Goal: Task Accomplishment & Management: Use online tool/utility

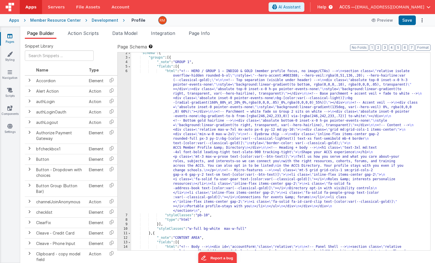
scroll to position [6, 0]
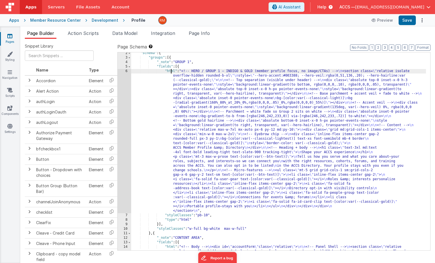
click at [125, 70] on div "6" at bounding box center [125, 141] width 14 height 144
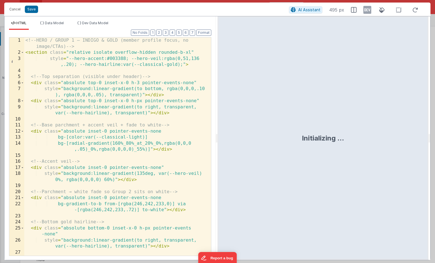
scroll to position [0, 0]
click at [125, 114] on div "<!-- HERO / GROUP 1 — INDIGO & GOLD (member profile focus, no image/CTAs) --> <…" at bounding box center [115, 155] width 182 height 237
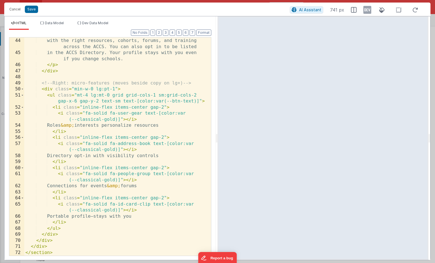
scroll to position [345, 0]
click at [31, 11] on button "Save" at bounding box center [31, 9] width 13 height 7
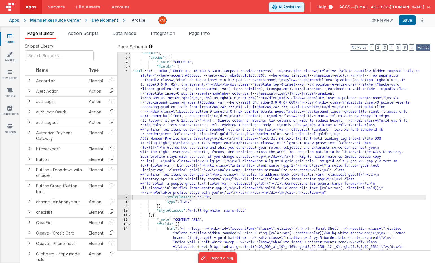
click at [425, 47] on button "Format" at bounding box center [422, 48] width 15 height 6
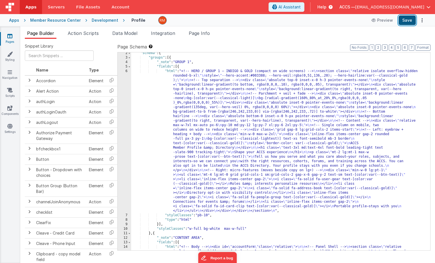
click at [413, 19] on button "Save" at bounding box center [406, 21] width 17 height 10
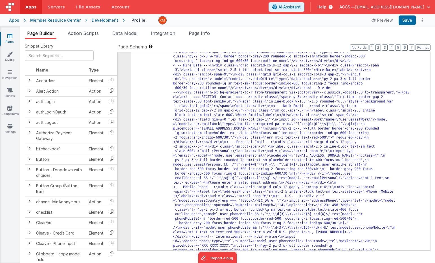
scroll to position [907, 0]
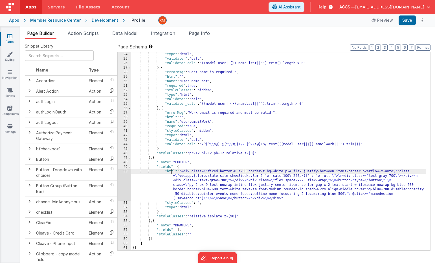
click at [170, 171] on div ""type" : "html" , "validator" : "calc" , "validator_calc" : "((model.user||{}).…" at bounding box center [278, 155] width 295 height 207
click at [127, 171] on div "50" at bounding box center [125, 185] width 14 height 32
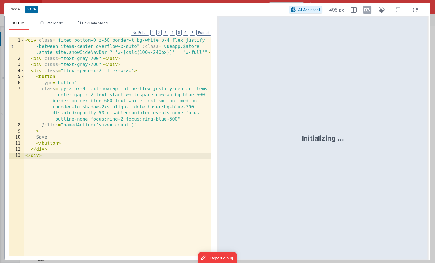
click at [106, 193] on div "< div class = "fixed bottom-0 z-50 border-t bg-white p-4 flex justify -between …" at bounding box center [117, 158] width 187 height 243
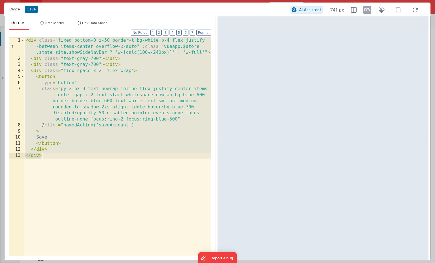
click at [17, 10] on button "Cancel" at bounding box center [14, 9] width 17 height 8
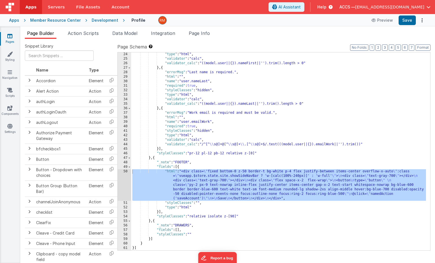
click at [171, 172] on div ""type" : "html" , "validator" : "calc" , "validator_calc" : "((model.user||{}).…" at bounding box center [278, 155] width 295 height 207
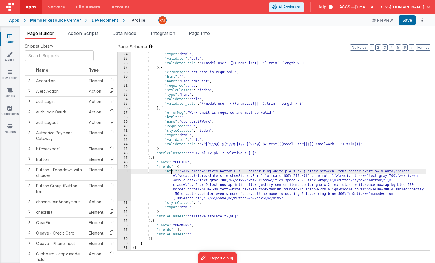
click at [126, 172] on div "50" at bounding box center [125, 185] width 14 height 32
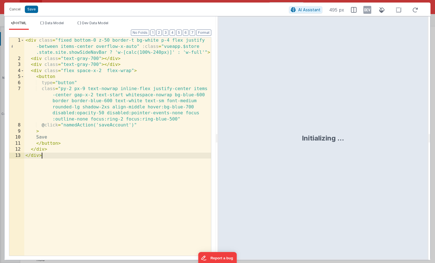
click at [116, 193] on div "< div class = "fixed bottom-0 z-50 border-t bg-white p-4 flex justify -between …" at bounding box center [117, 158] width 187 height 243
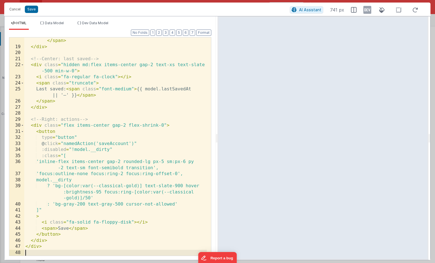
scroll to position [163, 0]
click at [33, 10] on button "Save" at bounding box center [31, 9] width 13 height 7
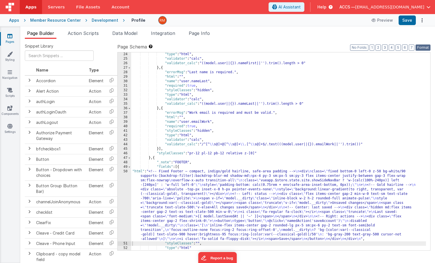
click at [420, 46] on button "Format" at bounding box center [422, 48] width 15 height 6
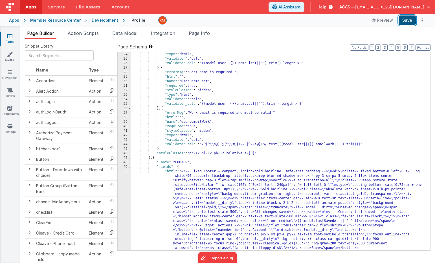
click at [408, 19] on button "Save" at bounding box center [406, 21] width 17 height 10
click at [12, 35] on icon at bounding box center [9, 36] width 5 height 6
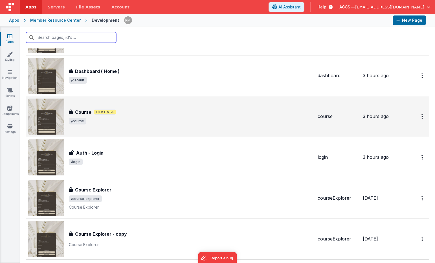
scroll to position [50, 0]
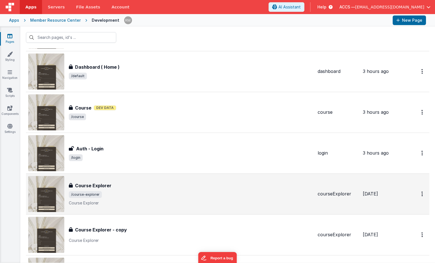
click at [115, 189] on div "Course Explorer" at bounding box center [191, 185] width 244 height 7
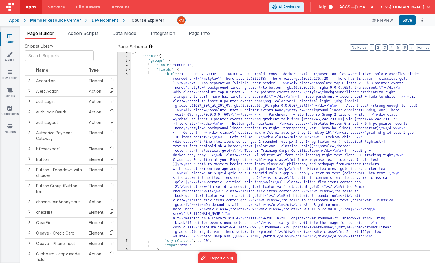
scroll to position [348, 0]
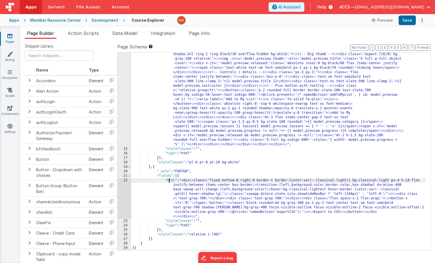
click at [170, 181] on div ""html" : "<!-- Shelf header --> \n <div class= \" flex items-center justify-bet…" at bounding box center [278, 138] width 295 height 424
click at [125, 180] on div "22" at bounding box center [125, 198] width 14 height 41
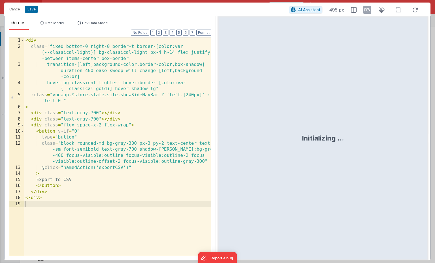
click at [116, 189] on div "< div class = "fixed bottom-0 right-0 border-t border-[color:var (--classical-l…" at bounding box center [117, 152] width 187 height 231
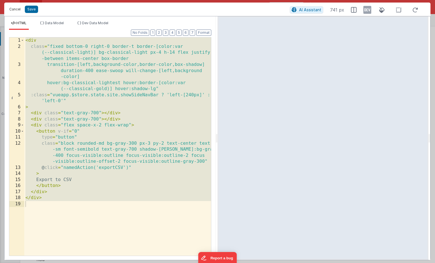
click at [16, 10] on button "Cancel" at bounding box center [14, 9] width 17 height 8
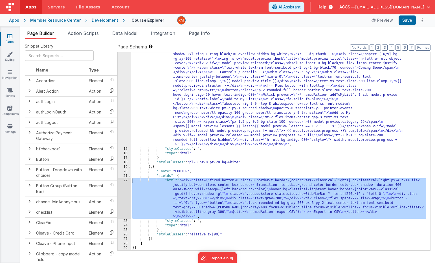
click at [16, 23] on div "Apps" at bounding box center [14, 20] width 10 height 6
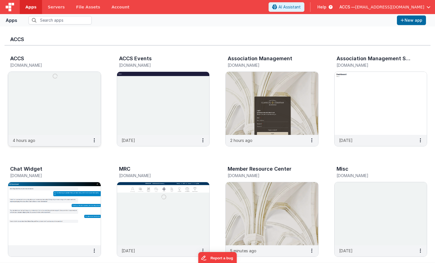
click at [74, 130] on img at bounding box center [54, 103] width 92 height 63
click at [243, 195] on img at bounding box center [272, 213] width 92 height 63
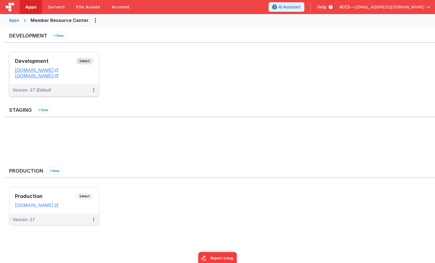
click at [63, 63] on h3 "Development" at bounding box center [45, 61] width 61 height 6
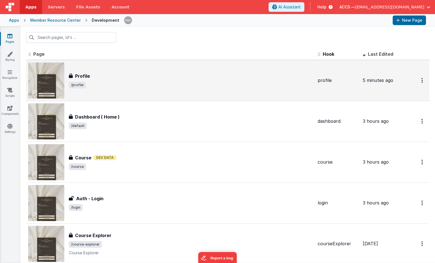
click at [109, 82] on span "/profile" at bounding box center [191, 85] width 244 height 7
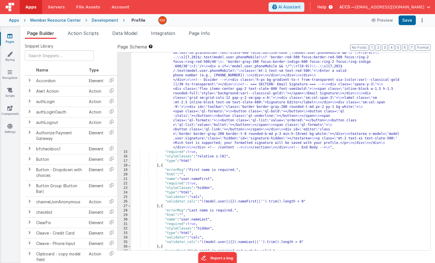
scroll to position [961, 0]
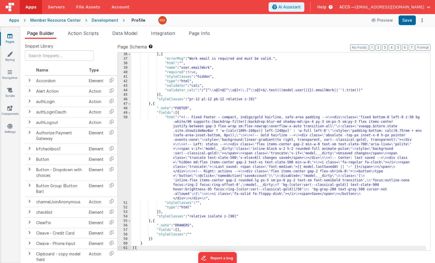
click at [171, 119] on div "} , { "errorMsg" : "Work email is required and must be valid." , "html" : "" , …" at bounding box center [278, 155] width 295 height 207
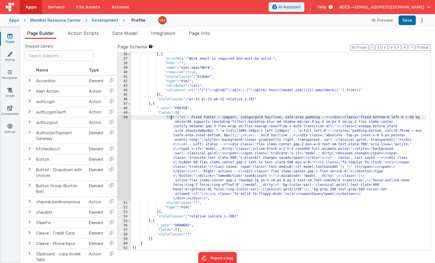
click at [125, 116] on div "50" at bounding box center [125, 158] width 14 height 86
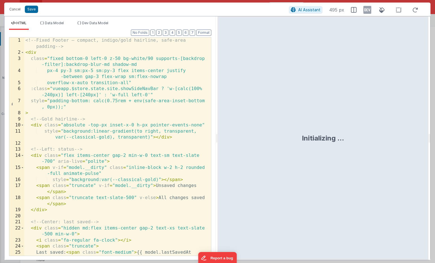
click at [122, 151] on div "<!-- Fixed Footer — compact, indigo/gold hairline, safe-area padding --> < div …" at bounding box center [115, 155] width 182 height 237
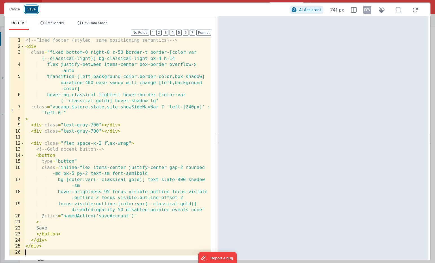
click at [34, 11] on button "Save" at bounding box center [31, 9] width 13 height 7
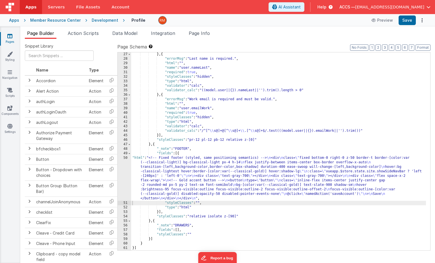
scroll to position [920, 0]
click at [421, 47] on button "Format" at bounding box center [422, 48] width 15 height 6
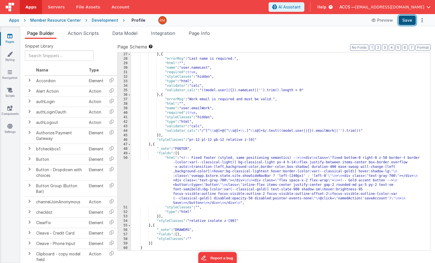
click at [410, 22] on button "Save" at bounding box center [406, 21] width 17 height 10
click at [172, 156] on div "} , { "errorMsg" : "Last name is required." , "html" : "" , "name" : "user.name…" at bounding box center [278, 155] width 295 height 207
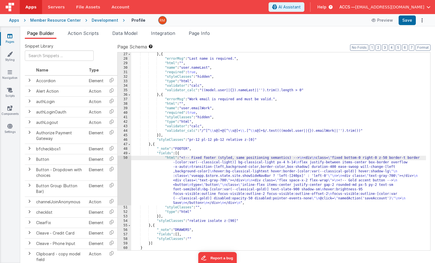
click at [124, 158] on div "50" at bounding box center [125, 181] width 14 height 50
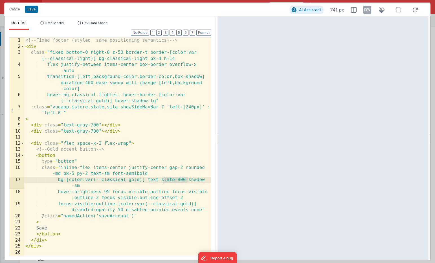
drag, startPoint x: 189, startPoint y: 180, endPoint x: 164, endPoint y: 180, distance: 24.2
click at [164, 180] on div "<!-- Fixed footer (styled, same positioning semantics) --> < div class = "fixed…" at bounding box center [117, 152] width 187 height 231
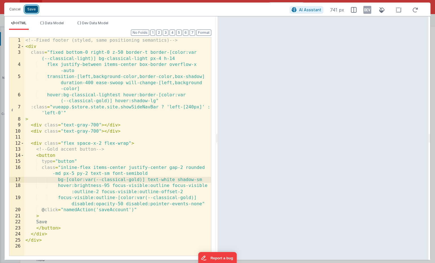
click at [35, 10] on button "Save" at bounding box center [31, 9] width 13 height 7
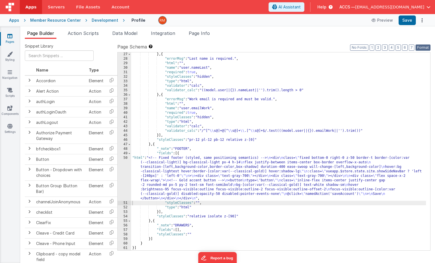
click at [421, 45] on button "Format" at bounding box center [422, 48] width 15 height 6
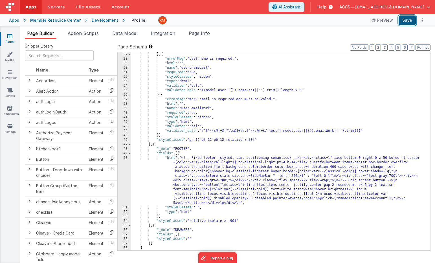
click at [405, 21] on button "Save" at bounding box center [406, 21] width 17 height 10
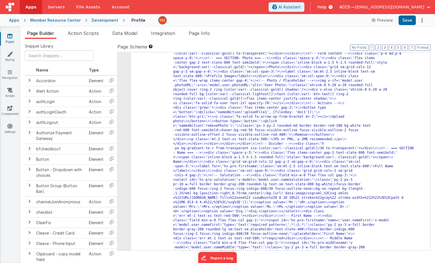
scroll to position [135, 0]
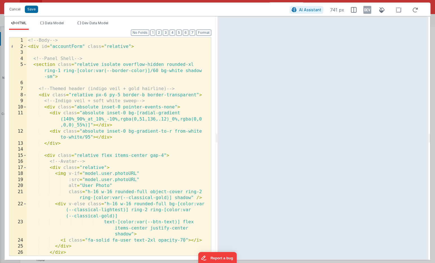
scroll to position [0, 0]
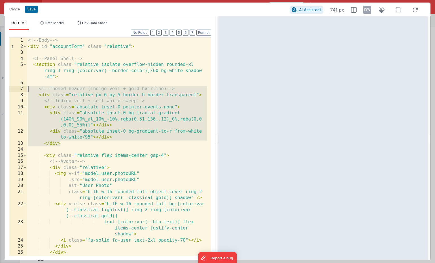
drag, startPoint x: 78, startPoint y: 144, endPoint x: 10, endPoint y: 90, distance: 87.0
click at [10, 90] on div "1 2 3 4 5 6 7 8 9 10 11 12 13 14 15 16 17 18 19 20 21 22 23 24 25 26 27 28 <!--…" at bounding box center [110, 146] width 202 height 219
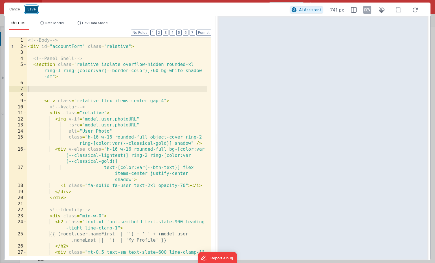
click at [30, 10] on button "Save" at bounding box center [31, 9] width 13 height 7
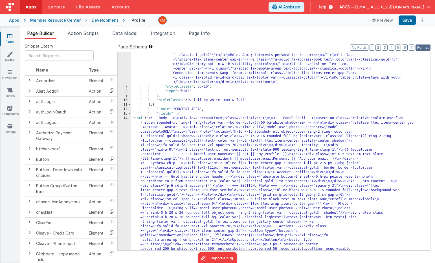
click at [426, 46] on button "Format" at bounding box center [422, 48] width 15 height 6
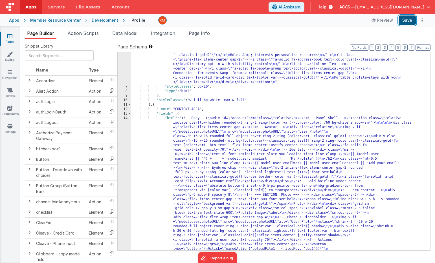
click at [410, 21] on button "Save" at bounding box center [406, 21] width 17 height 10
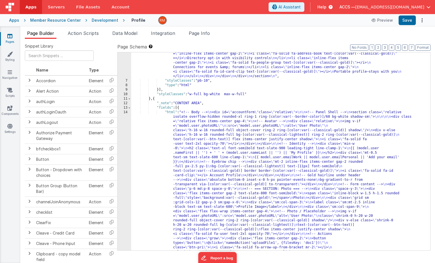
scroll to position [166, 0]
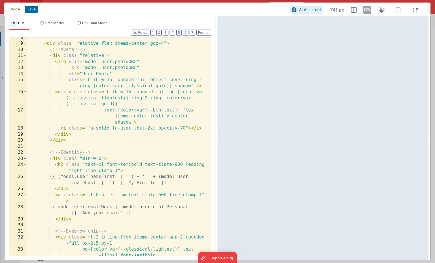
scroll to position [0, 0]
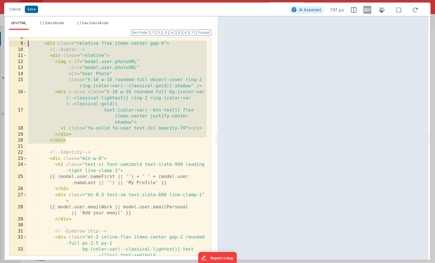
drag, startPoint x: 93, startPoint y: 143, endPoint x: 10, endPoint y: 44, distance: 129.2
click at [10, 44] on div "8 9 10 11 12 13 14 15 16 17 18 19 20 21 22 23 24 25 26 27 28 29 30 31 32 33 34 …" at bounding box center [110, 146] width 202 height 219
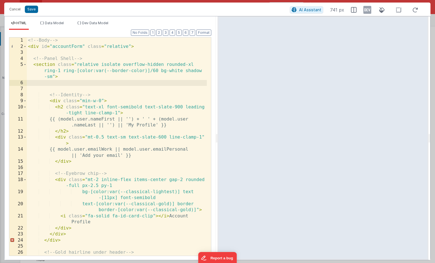
click at [46, 87] on div "<!-- Body --> < div id = "accountForm" class = "relative" > <!-- Panel Shell --…" at bounding box center [117, 155] width 180 height 237
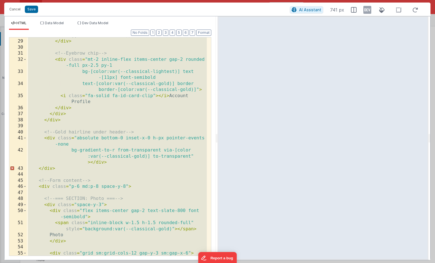
scroll to position [244, 0]
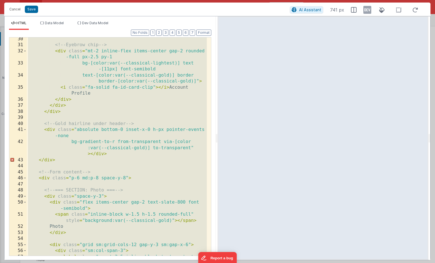
drag, startPoint x: 61, startPoint y: 165, endPoint x: 58, endPoint y: 156, distance: 9.4
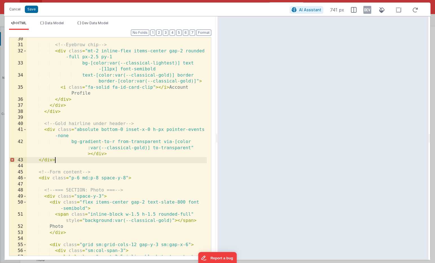
click at [63, 162] on div "<!-- Eyebrow chip --> < div class = "mt-2 inline-flex items-center gap-2 rounde…" at bounding box center [117, 154] width 180 height 237
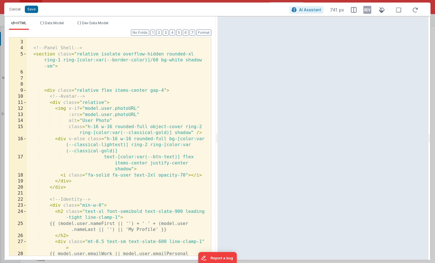
scroll to position [0, 0]
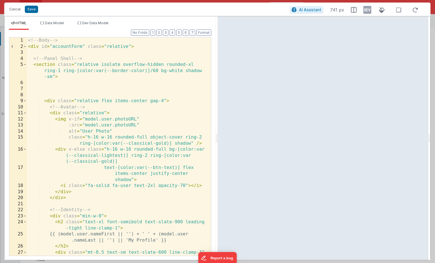
click at [28, 59] on div "<!-- Body --> < div id = "accountForm" class = "relative" > <!-- Panel Shell --…" at bounding box center [117, 155] width 180 height 237
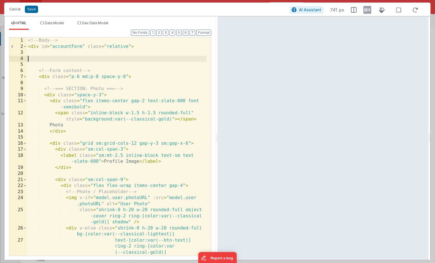
click at [41, 65] on div "<!-- Body --> < div id = "accountForm" class = "relative" > <!-- Form content -…" at bounding box center [117, 155] width 180 height 237
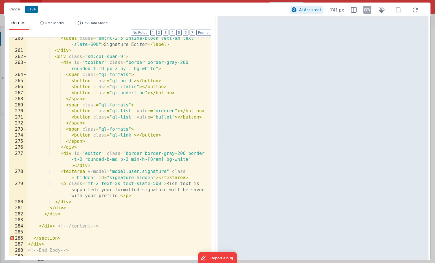
scroll to position [2333, 0]
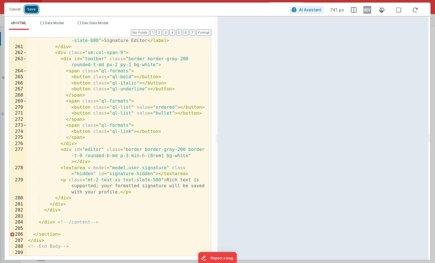
click at [30, 7] on button "Save" at bounding box center [31, 9] width 13 height 7
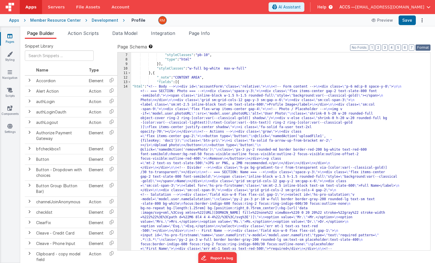
click at [422, 47] on button "Format" at bounding box center [422, 48] width 15 height 6
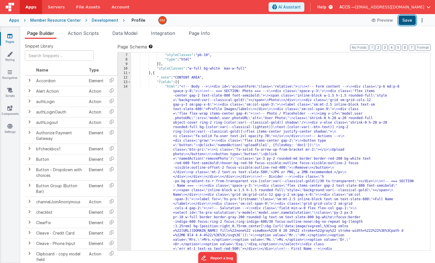
click at [408, 20] on button "Save" at bounding box center [406, 21] width 17 height 10
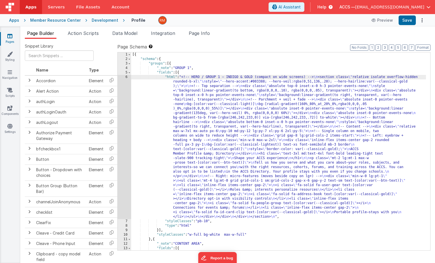
click at [125, 78] on div "6" at bounding box center [125, 147] width 14 height 144
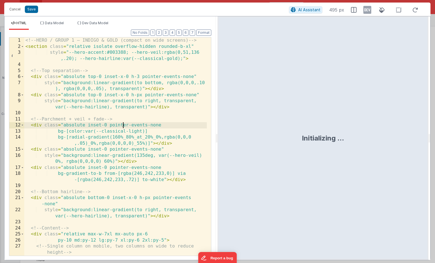
click at [124, 125] on div "<!-- HERO / GROUP 1 — INDIGO & GOLD (compact on wide screens) --> < section cla…" at bounding box center [115, 152] width 182 height 231
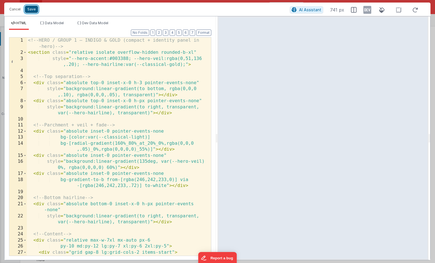
click at [33, 10] on button "Save" at bounding box center [31, 9] width 13 height 7
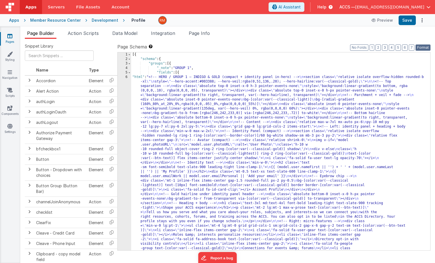
click at [425, 48] on button "Format" at bounding box center [422, 48] width 15 height 6
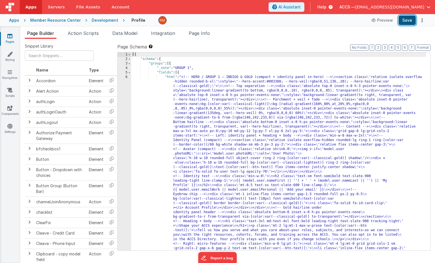
click at [405, 21] on button "Save" at bounding box center [406, 21] width 17 height 10
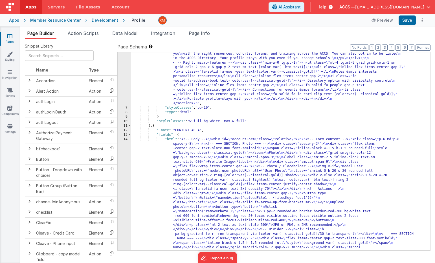
scroll to position [164, 0]
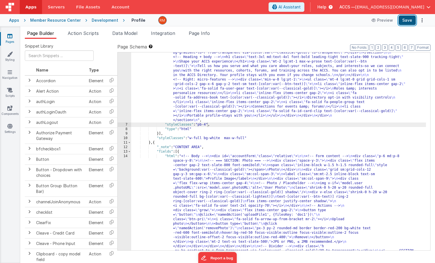
click at [401, 19] on button "Save" at bounding box center [406, 21] width 17 height 10
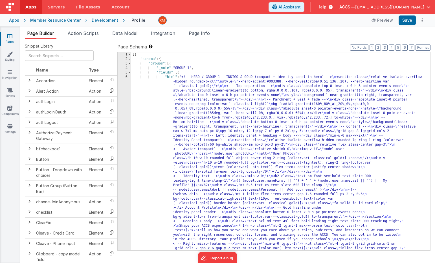
scroll to position [0, 0]
click at [172, 78] on div "[{ "schema" : { "groups" : [{ "_note" : "GROUP 1" , "fields" : [{ "html" : "<!-…" at bounding box center [278, 259] width 295 height 415
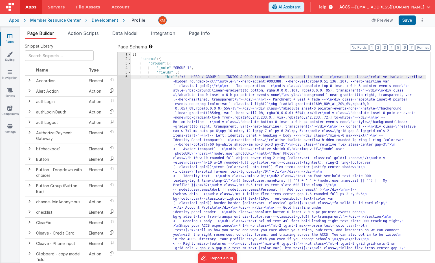
click at [126, 78] on div "6" at bounding box center [125, 181] width 14 height 212
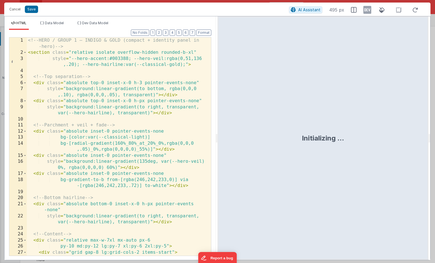
click at [127, 153] on div "<!-- HERO / GROUP 1 — INDIGO & GOLD (compact + identity panel in -hero) --> < s…" at bounding box center [117, 155] width 180 height 237
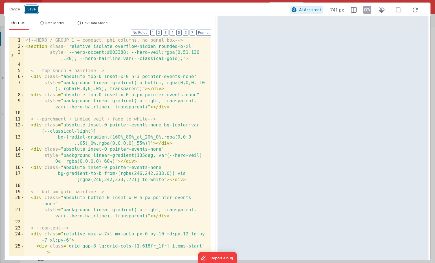
click at [32, 10] on button "Save" at bounding box center [31, 9] width 13 height 7
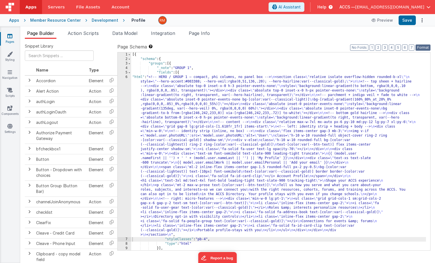
click at [420, 47] on button "Format" at bounding box center [422, 48] width 15 height 6
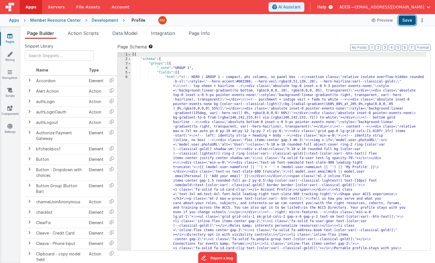
click at [407, 21] on button "Save" at bounding box center [406, 21] width 17 height 10
click at [171, 76] on div "[{ "schema" : { "groups" : [{ "_note" : "GROUP 1" , "fields" : [{ "html" : "<!-…" at bounding box center [278, 243] width 295 height 383
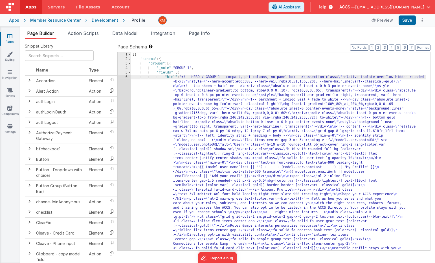
click at [126, 78] on div "6" at bounding box center [125, 165] width 14 height 180
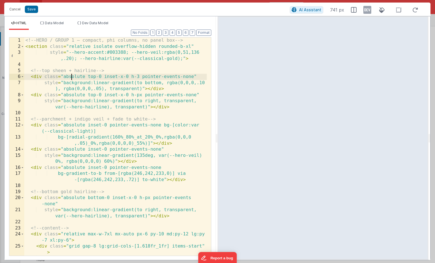
click at [72, 76] on div "<!-- HERO / GROUP 1 — compact, phi columns, no panel box --> < section class = …" at bounding box center [115, 152] width 182 height 231
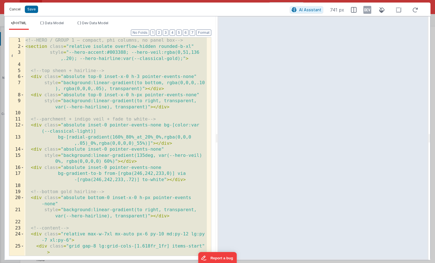
click at [17, 8] on button "Cancel" at bounding box center [14, 9] width 17 height 8
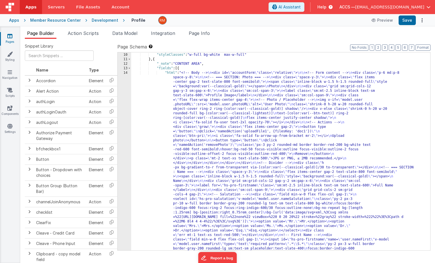
scroll to position [155, 0]
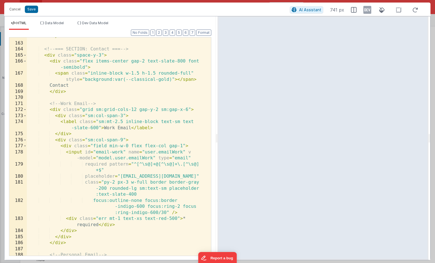
scroll to position [1240, 0]
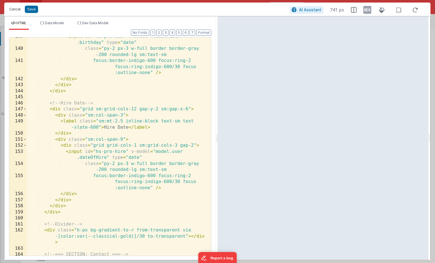
click at [18, 10] on button "Cancel" at bounding box center [14, 9] width 17 height 8
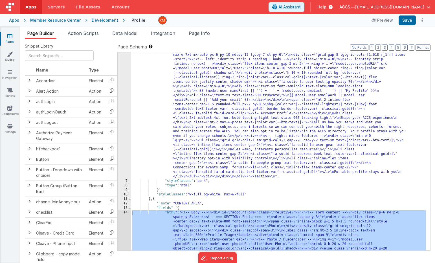
scroll to position [0, 0]
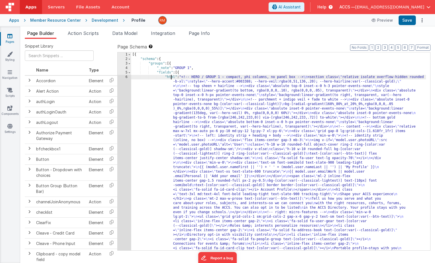
click at [170, 78] on div "[{ "schema" : { "groups" : [{ "_note" : "GROUP 1" , "fields" : [{ "html" : "<!-…" at bounding box center [278, 243] width 295 height 383
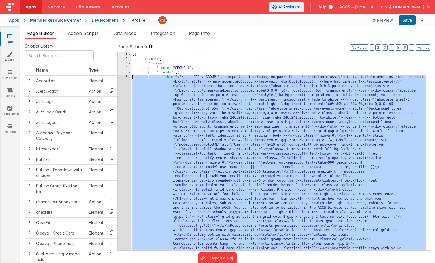
click at [127, 76] on div "6" at bounding box center [125, 165] width 14 height 180
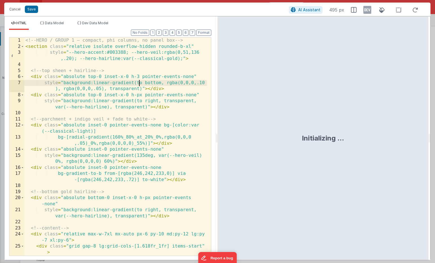
click at [139, 82] on div "<!-- HERO / GROUP 1 — compact, phi columns, no panel box --> < section class = …" at bounding box center [115, 152] width 182 height 231
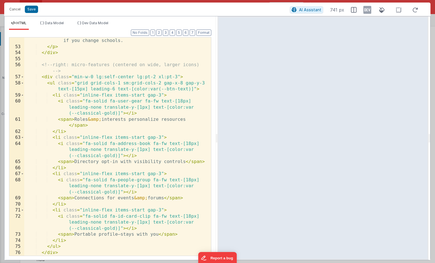
scroll to position [448, 0]
click at [33, 9] on button "Save" at bounding box center [31, 9] width 13 height 7
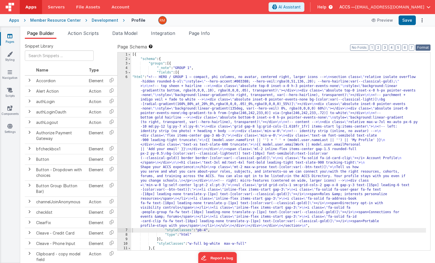
click at [425, 48] on button "Format" at bounding box center [422, 48] width 15 height 6
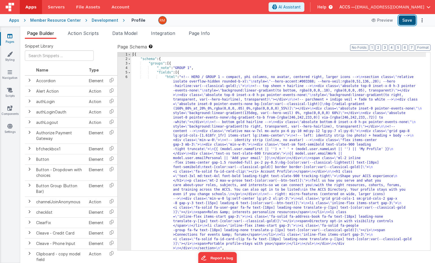
click at [407, 21] on button "Save" at bounding box center [406, 21] width 17 height 10
click at [172, 78] on div "[{ "schema" : { "groups" : [{ "_note" : "GROUP 1" , "fields" : [{ "html" : "<!-…" at bounding box center [278, 155] width 295 height 207
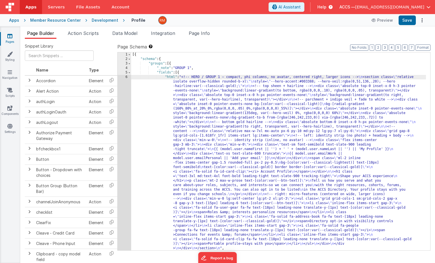
click at [127, 78] on div "6" at bounding box center [125, 163] width 14 height 176
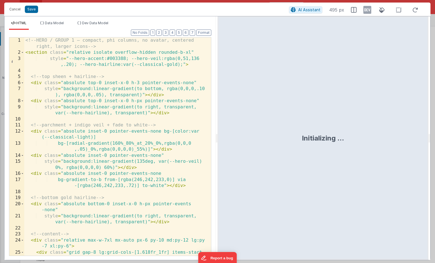
click at [157, 133] on div "<!-- HERO / GROUP 1 — compact, phi columns, no avatar, centered right, larger i…" at bounding box center [115, 155] width 182 height 237
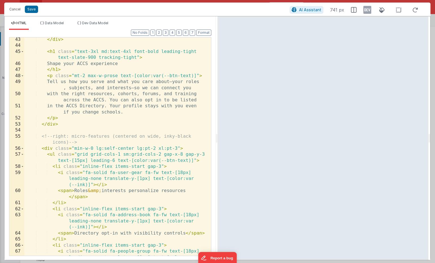
scroll to position [0, 0]
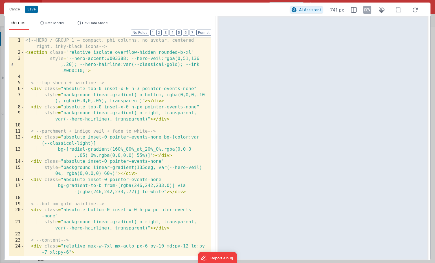
click at [32, 13] on div "Cancel Save AI Assistant 741 px" at bounding box center [217, 10] width 426 height 14
click at [32, 8] on button "Save" at bounding box center [31, 9] width 13 height 7
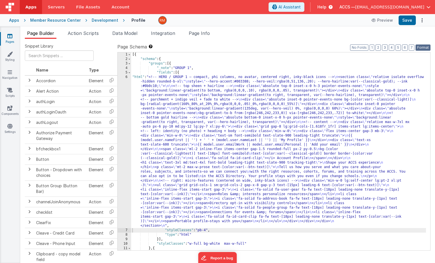
click at [421, 48] on button "Format" at bounding box center [422, 48] width 15 height 6
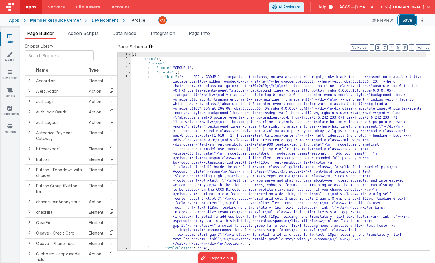
click at [407, 23] on button "Save" at bounding box center [406, 21] width 17 height 10
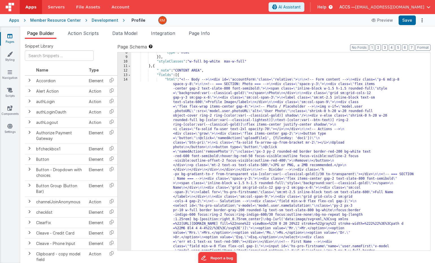
scroll to position [200, 0]
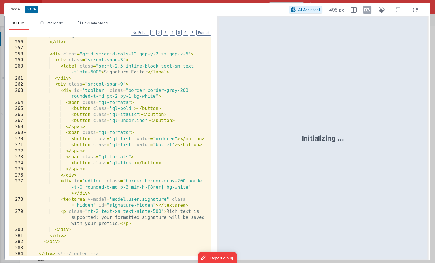
scroll to position [2333, 0]
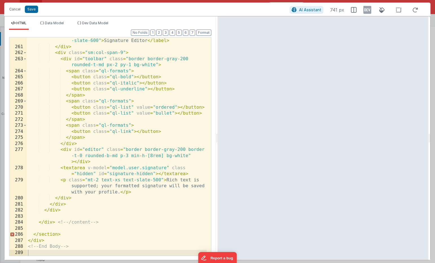
click at [125, 169] on div "< label class = "sm:mt-2.5 inline-block text-sm text -slate-600" > Signature Ed…" at bounding box center [117, 150] width 180 height 237
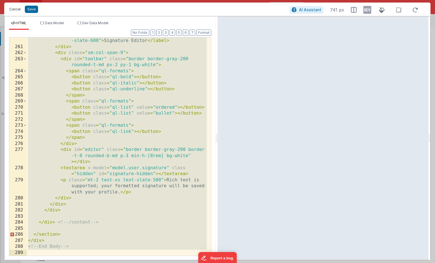
click at [18, 11] on button "Cancel" at bounding box center [14, 9] width 17 height 8
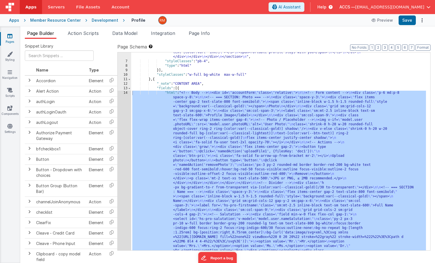
scroll to position [154, 0]
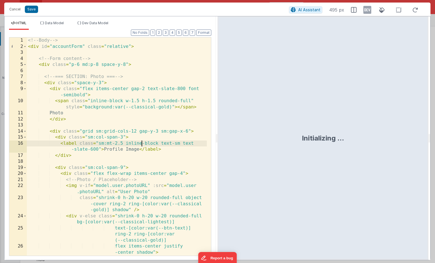
scroll to position [0, 0]
click at [141, 144] on div "<!-- Body --> < div id = "accountForm" class = "relative" > <!-- Form content -…" at bounding box center [117, 155] width 180 height 237
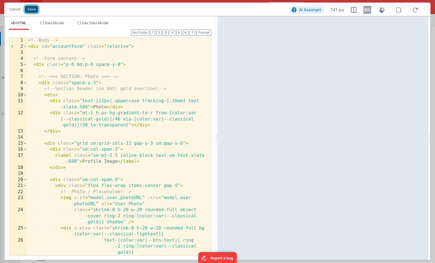
click at [30, 12] on button "Save" at bounding box center [31, 9] width 13 height 7
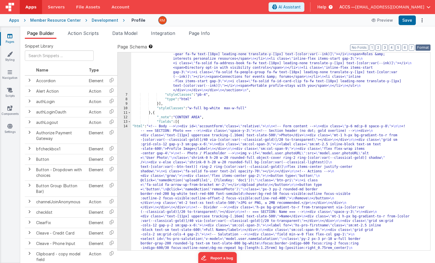
click at [421, 47] on button "Format" at bounding box center [422, 48] width 15 height 6
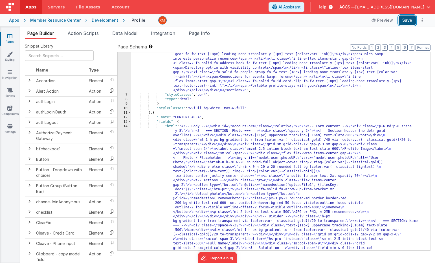
click at [405, 22] on button "Save" at bounding box center [406, 21] width 17 height 10
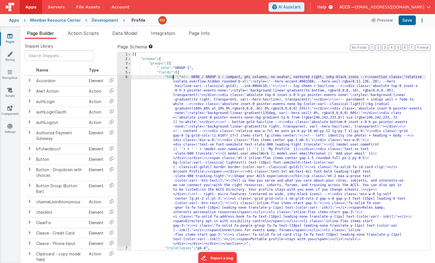
click at [172, 77] on div "[{ "schema" : { "groups" : [{ "_note" : "GROUP 1" , "fields" : [{ "html" : "<!-…" at bounding box center [278, 155] width 295 height 207
click at [126, 77] on div "6" at bounding box center [125, 160] width 14 height 171
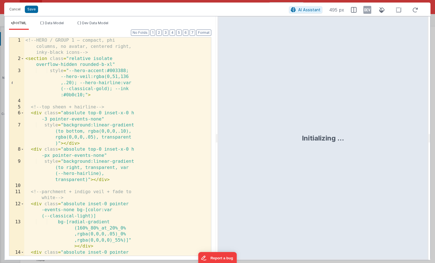
click at [154, 103] on div "<!-- HERO / GROUP 1 — compact, phi columns, no avatar, centered right, inky-bla…" at bounding box center [115, 164] width 182 height 255
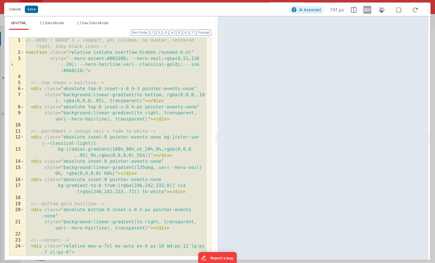
click at [16, 10] on button "Cancel" at bounding box center [14, 9] width 17 height 8
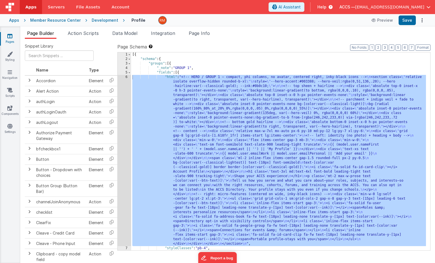
click at [169, 78] on div "[{ "schema" : { "groups" : [{ "_note" : "GROUP 1" , "fields" : [{ "html" : "<!-…" at bounding box center [278, 155] width 295 height 207
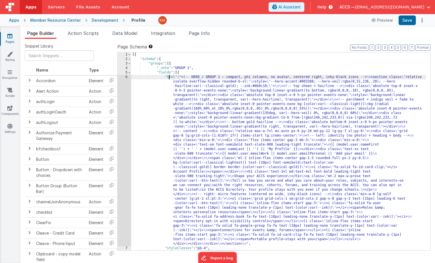
click at [126, 77] on div "6" at bounding box center [125, 160] width 14 height 171
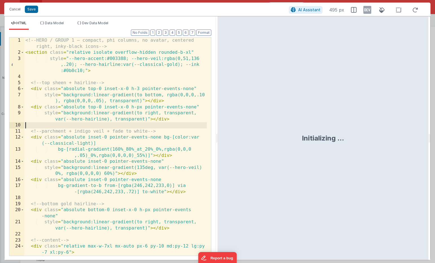
click at [165, 127] on div "<!-- HERO / GROUP 1 — compact, phi columns, no avatar, centered right, inky-bla…" at bounding box center [115, 158] width 182 height 243
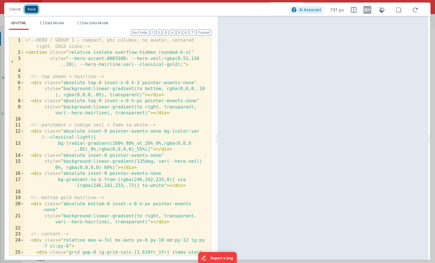
click at [32, 8] on button "Save" at bounding box center [31, 9] width 13 height 7
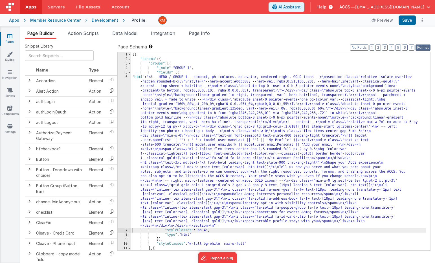
click at [418, 48] on button "Format" at bounding box center [422, 48] width 15 height 6
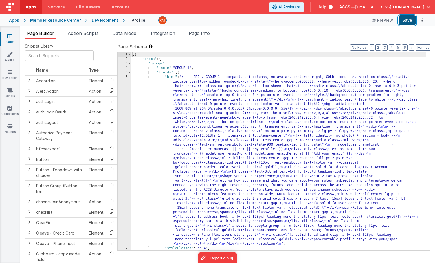
click at [405, 20] on button "Save" at bounding box center [406, 21] width 17 height 10
click at [43, 23] on div "Member Resource Center" at bounding box center [55, 20] width 50 height 6
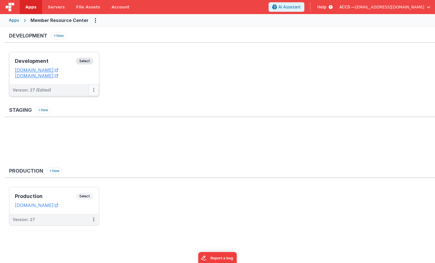
click at [94, 90] on icon at bounding box center [93, 90] width 1 height 0
click at [81, 124] on link "Deploy..." at bounding box center [74, 123] width 50 height 10
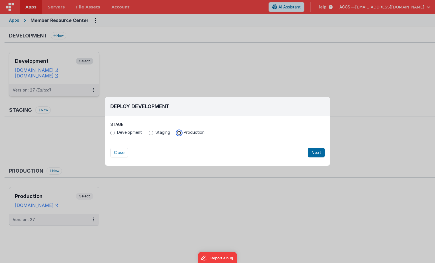
click at [178, 133] on input "Production" at bounding box center [179, 133] width 5 height 5
radio input "true"
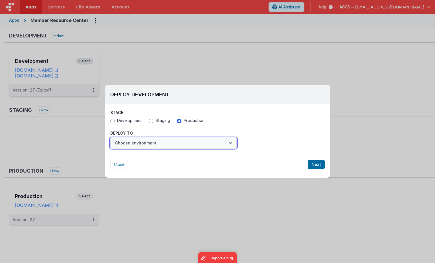
click at [195, 144] on button "Choose environment" at bounding box center [173, 143] width 126 height 11
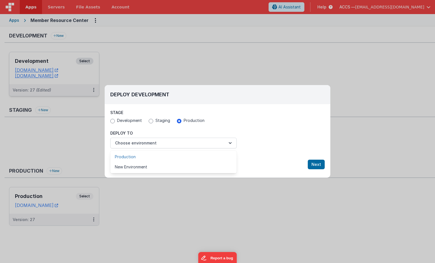
click at [191, 156] on link "Production" at bounding box center [173, 157] width 126 height 10
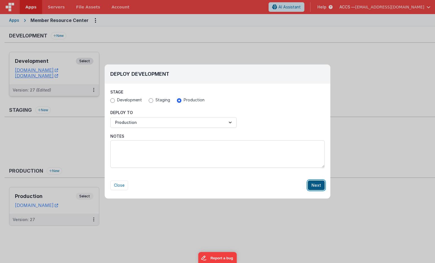
click at [319, 186] on button "Next" at bounding box center [316, 186] width 17 height 10
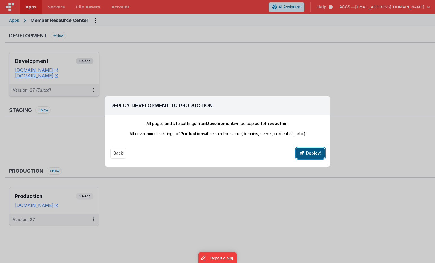
click at [305, 154] on button "Deploy!" at bounding box center [310, 153] width 28 height 11
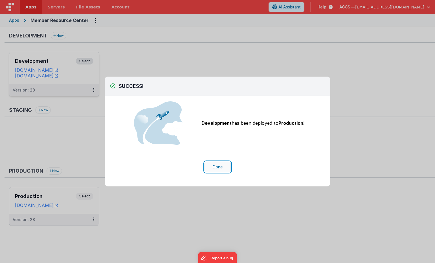
click at [218, 165] on button "Done" at bounding box center [217, 167] width 26 height 11
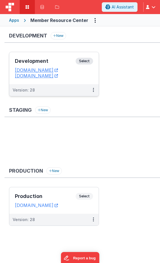
click at [154, 8] on span "button" at bounding box center [154, 7] width 4 height 4
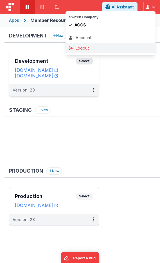
click at [119, 48] on div "Logout" at bounding box center [110, 48] width 83 height 6
